Goal: Browse casually

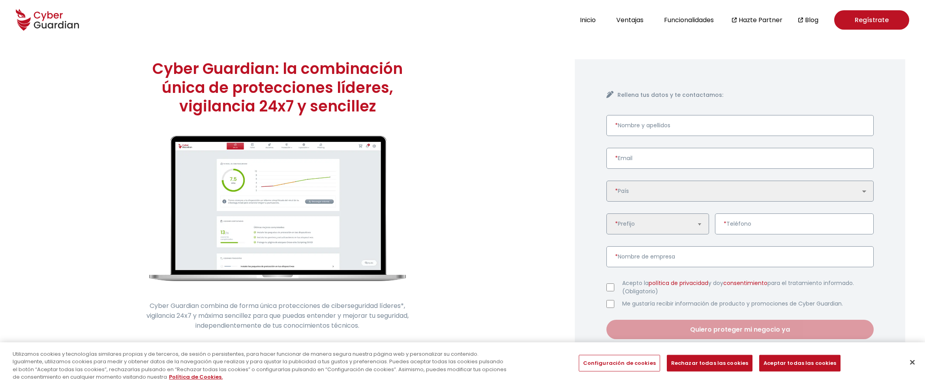
click at [115, 142] on div "Cyber Guardian: la combinación única de protecciones líderes, vigilancia 24x7 y…" at bounding box center [277, 214] width 395 height 351
